Goal: Information Seeking & Learning: Find specific fact

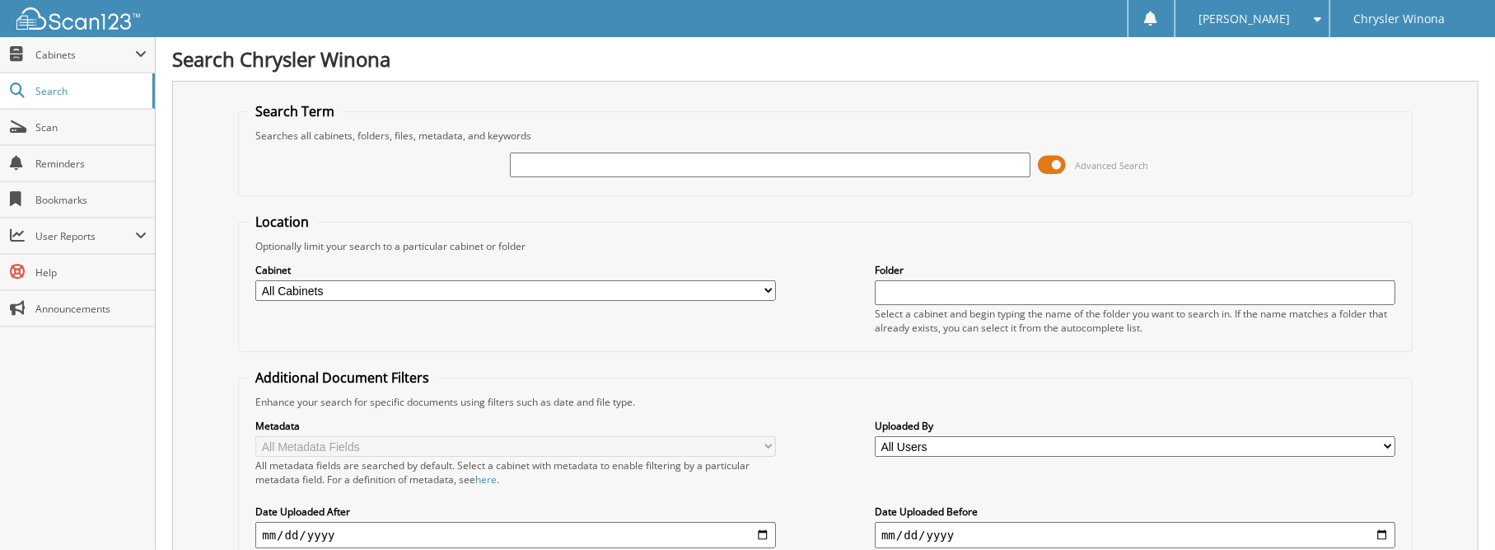
click at [677, 159] on input "text" at bounding box center [770, 164] width 521 height 25
type input "44496"
click at [1053, 157] on span at bounding box center [1053, 164] width 28 height 25
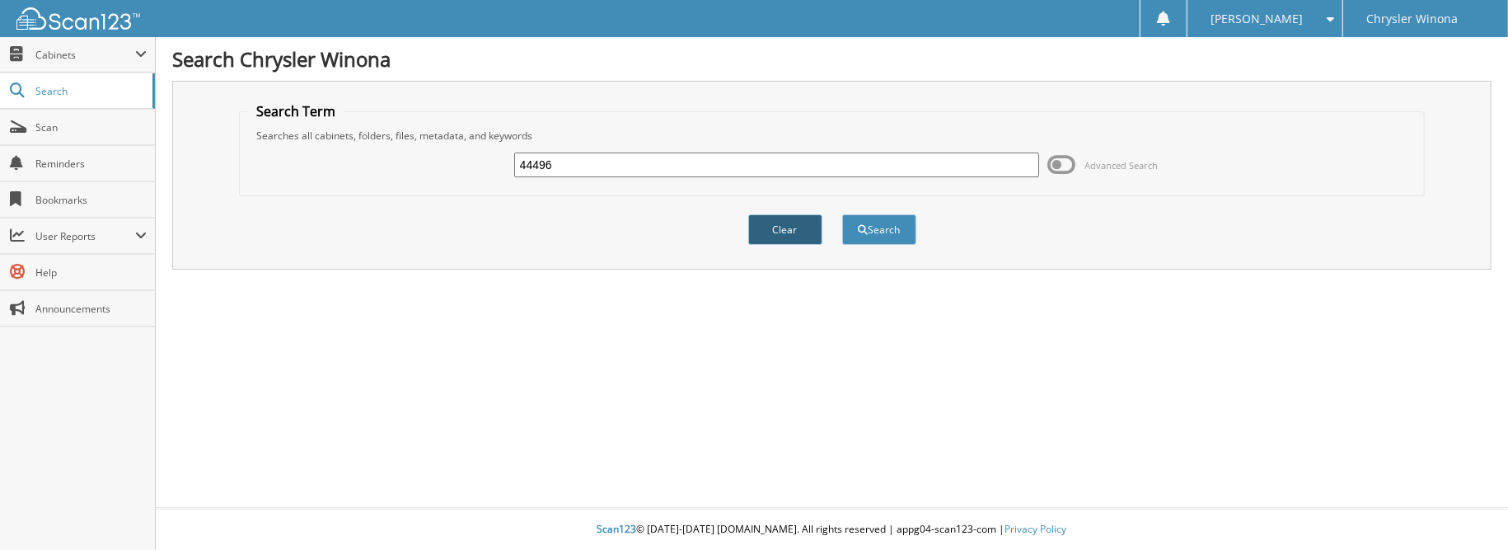
click at [772, 222] on button "Clear" at bounding box center [785, 229] width 74 height 30
click at [692, 172] on input "text" at bounding box center [777, 164] width 526 height 25
type input "44496"
click at [1069, 159] on span at bounding box center [1061, 164] width 28 height 25
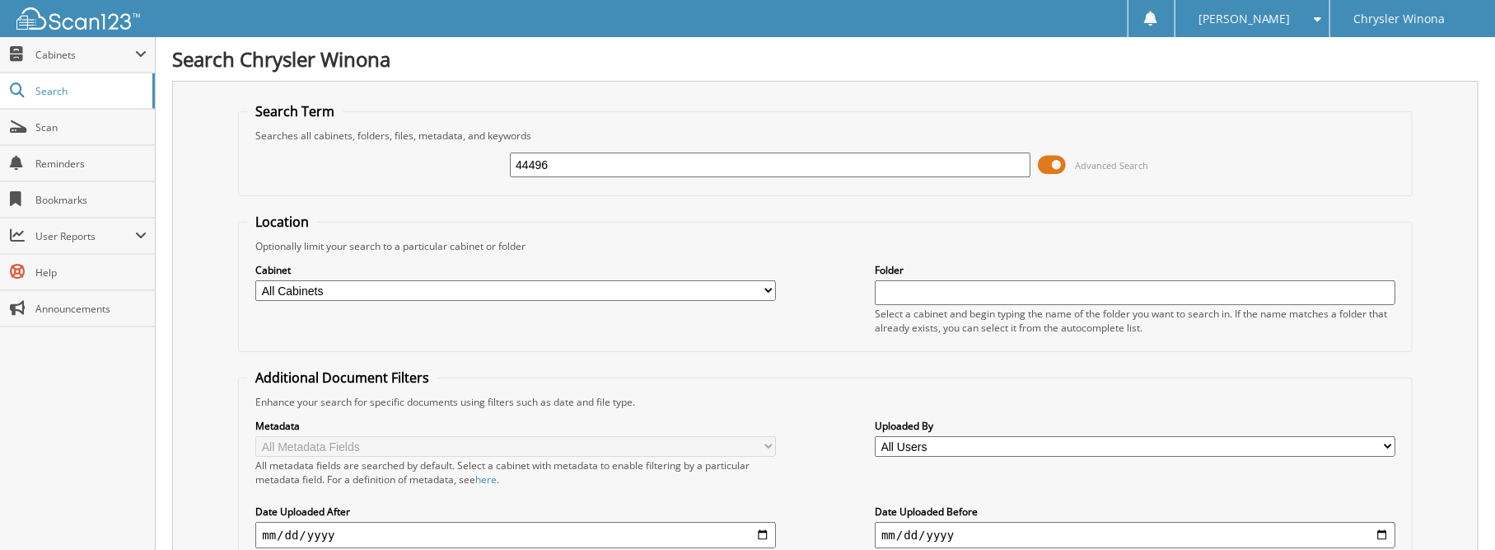
click at [1054, 167] on span at bounding box center [1053, 164] width 28 height 25
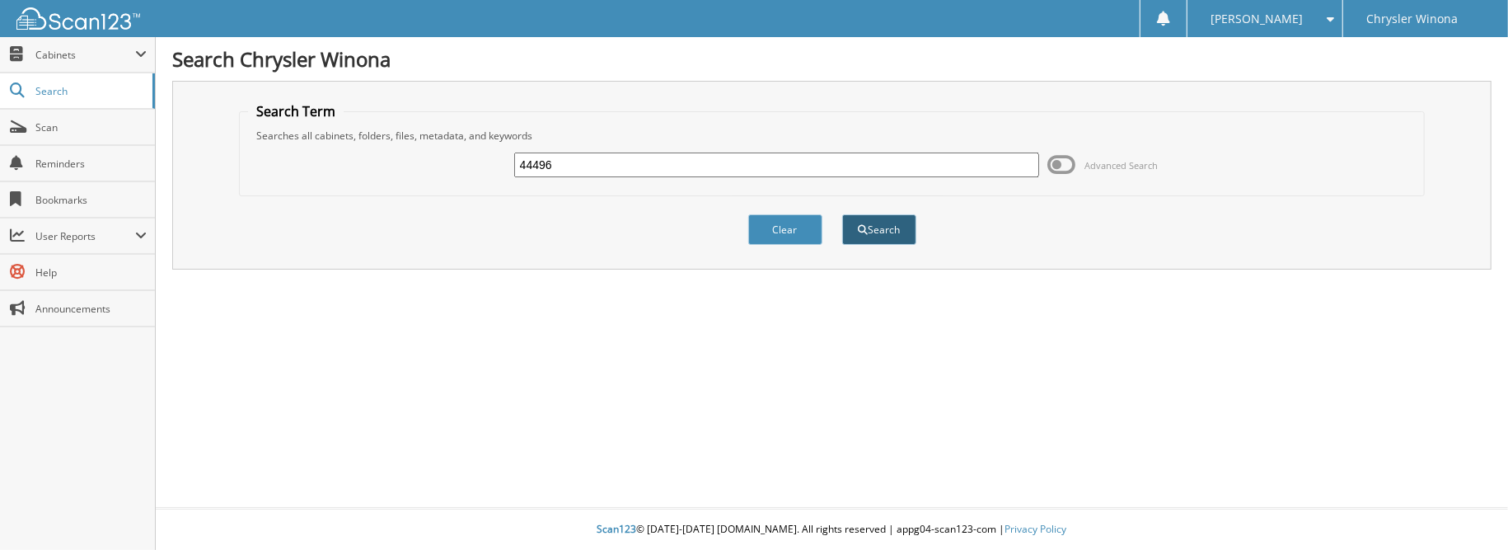
click at [868, 225] on button "Search" at bounding box center [879, 229] width 74 height 30
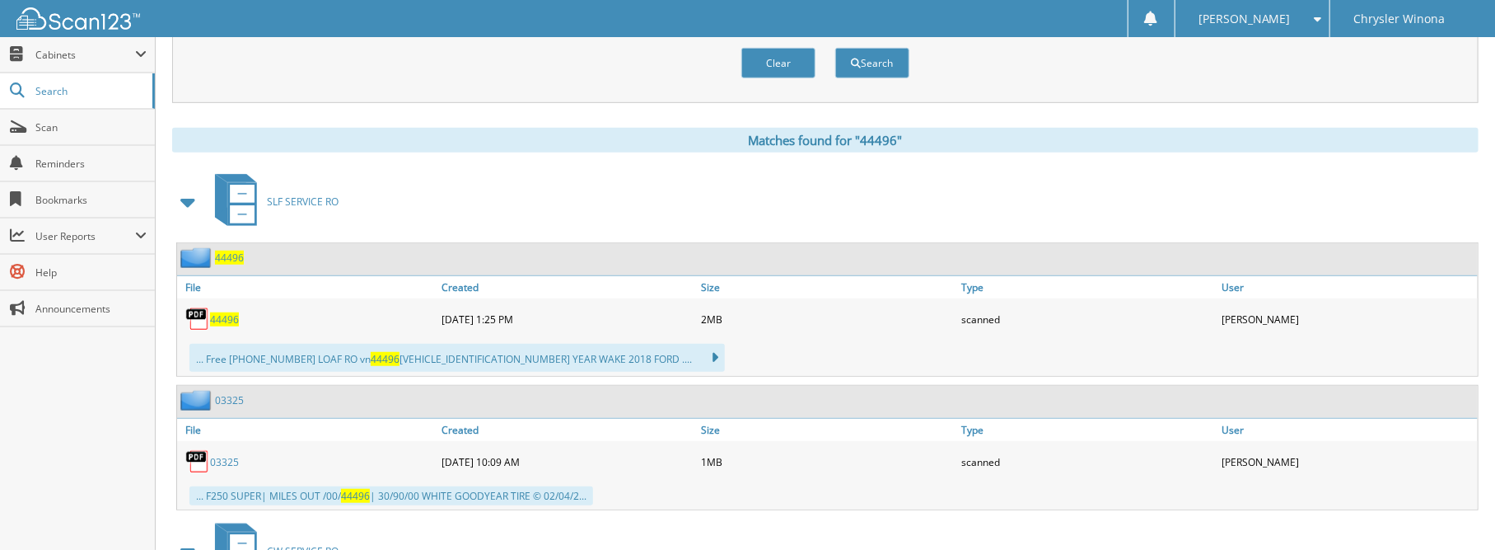
scroll to position [659, 0]
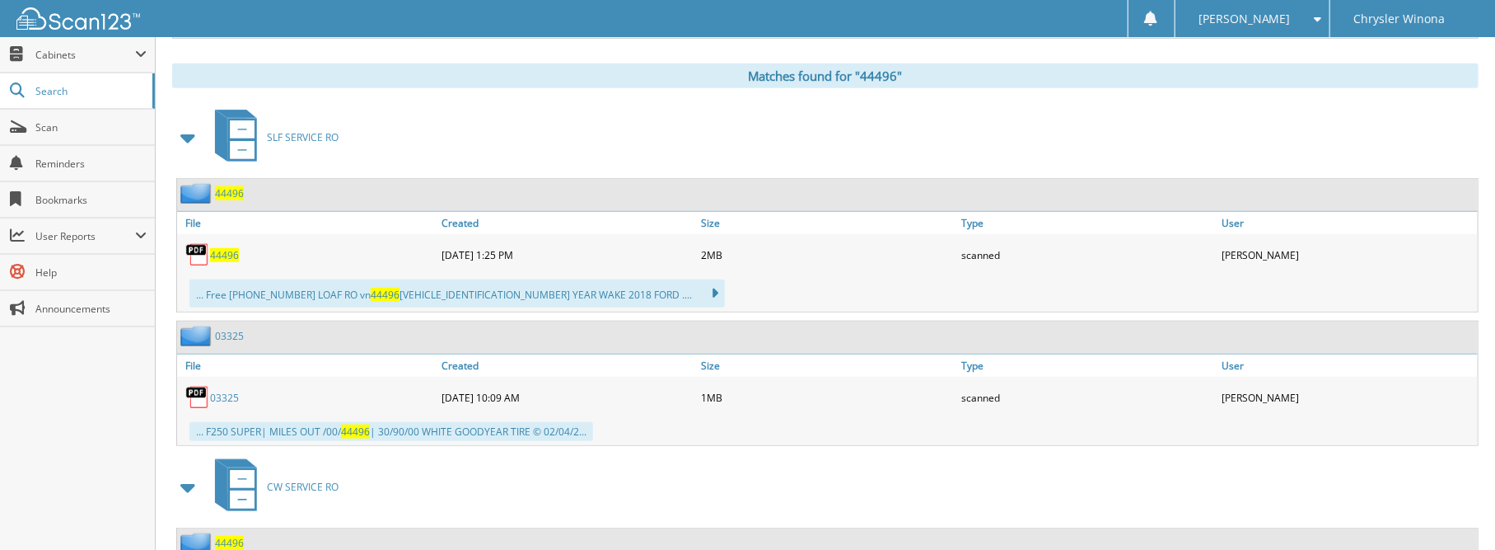
click at [222, 248] on span "44496" at bounding box center [224, 255] width 29 height 14
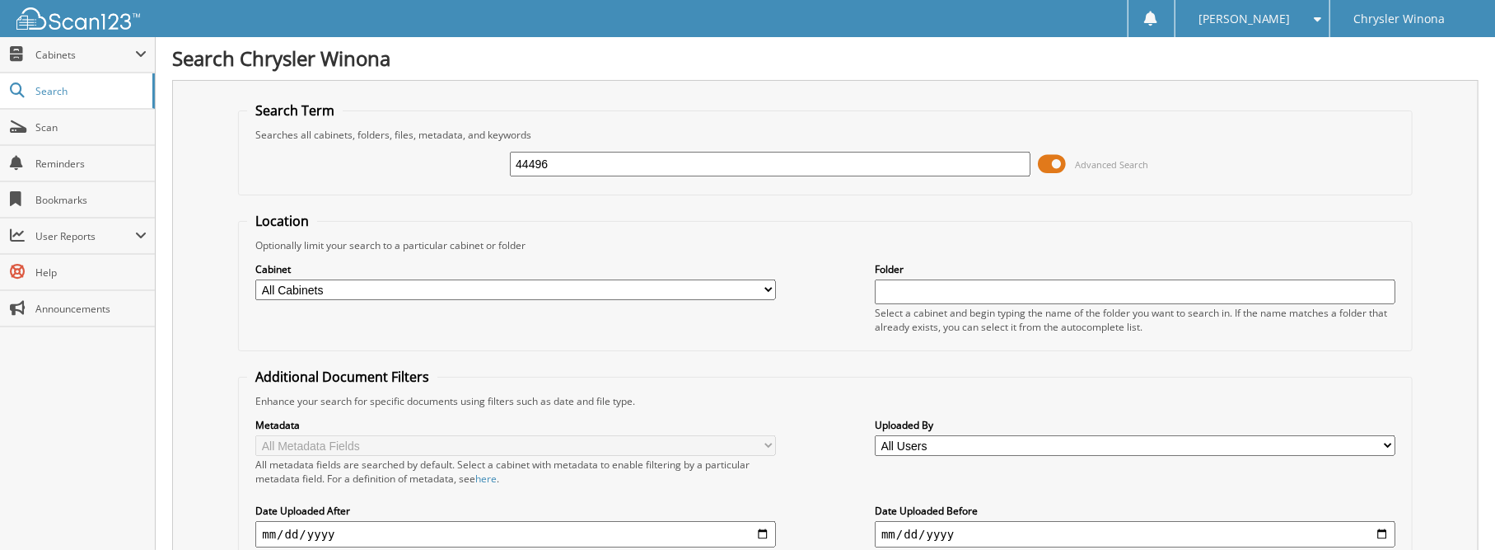
scroll to position [0, 0]
click at [583, 171] on input "44496" at bounding box center [770, 164] width 521 height 25
type input "44436"
click at [1046, 166] on span at bounding box center [1053, 164] width 28 height 25
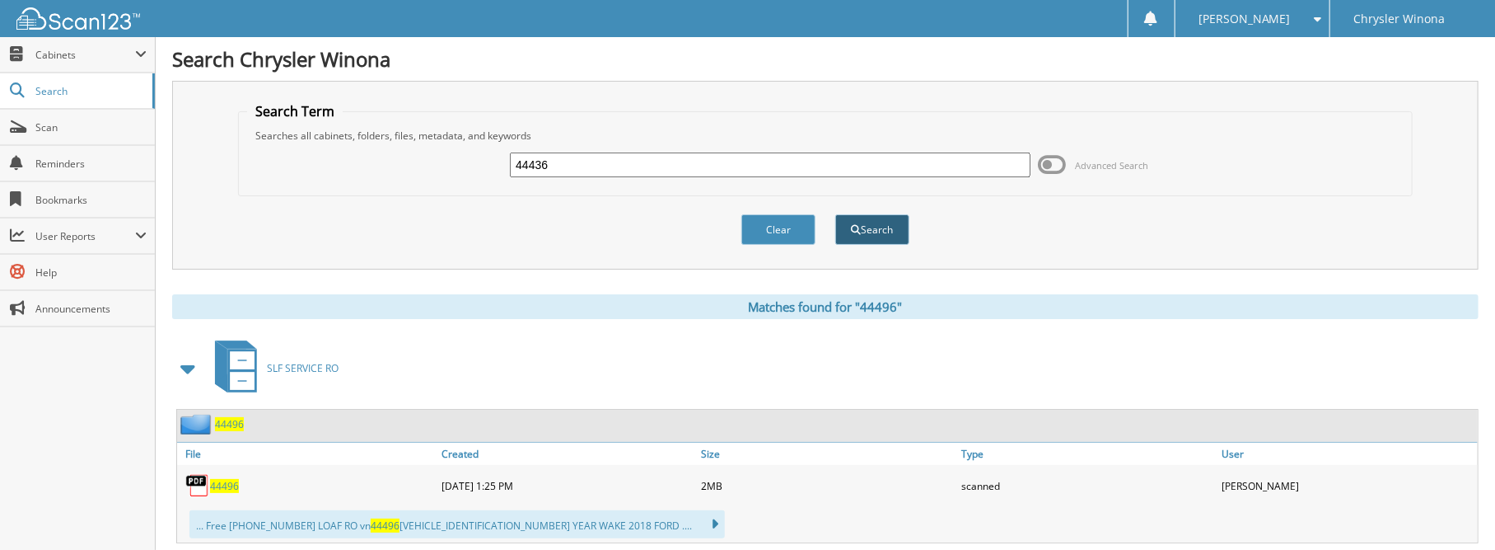
click at [882, 221] on button "Search" at bounding box center [872, 229] width 74 height 30
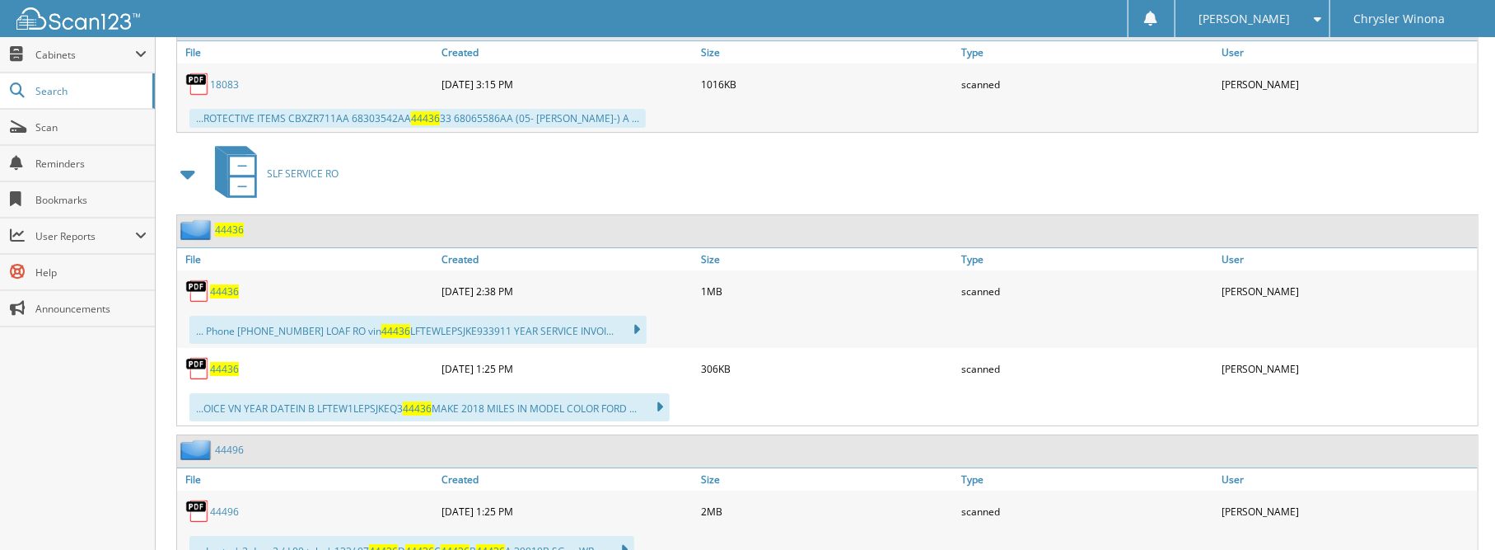
scroll to position [6344, 0]
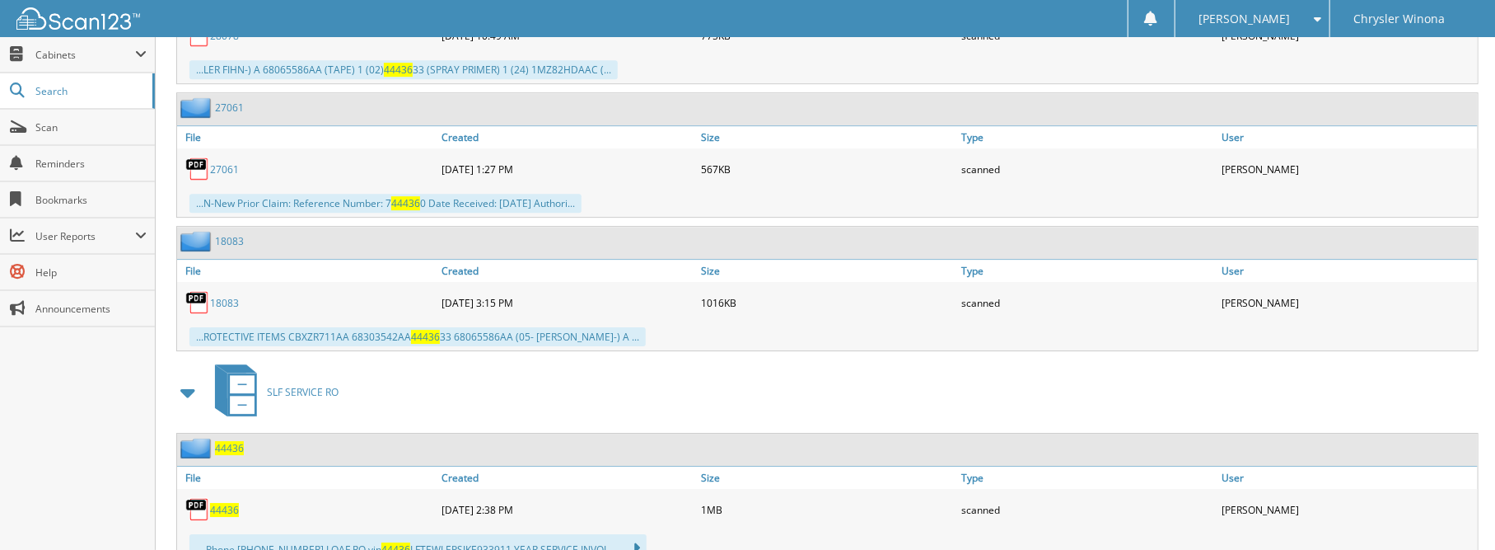
click at [223, 503] on span "44436" at bounding box center [224, 510] width 29 height 14
